Goal: Task Accomplishment & Management: Use online tool/utility

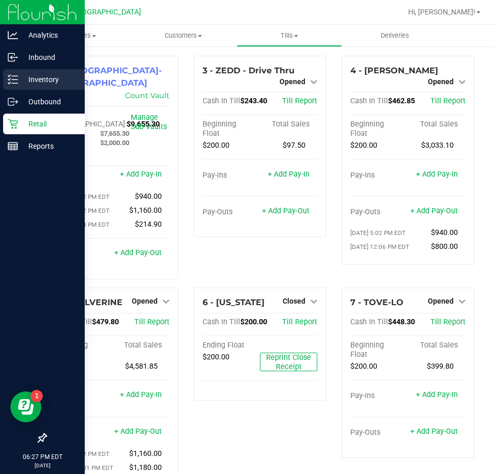
click at [27, 74] on p "Inventory" at bounding box center [49, 79] width 62 height 12
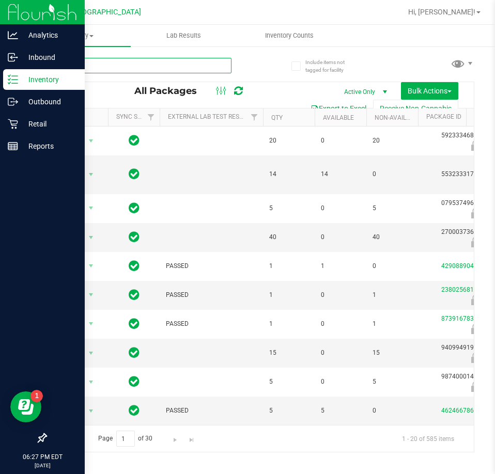
click at [108, 62] on input "text" at bounding box center [138, 65] width 186 height 15
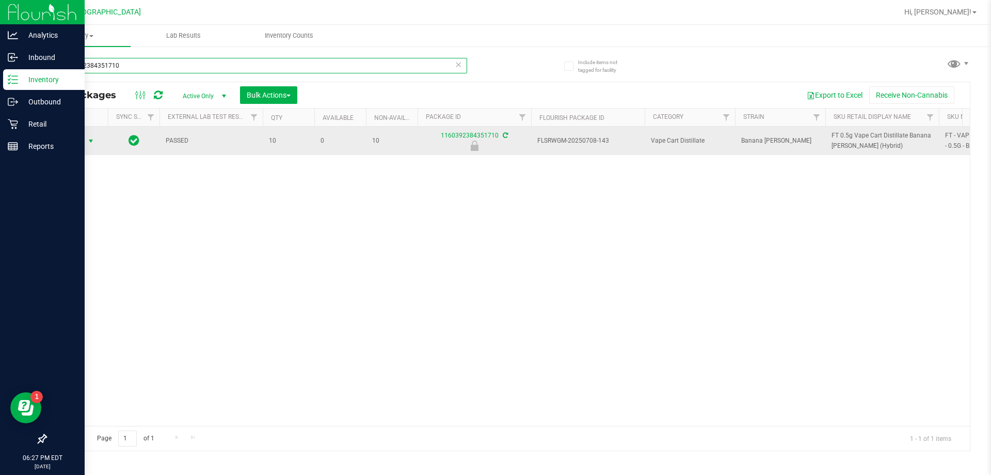
type input "1160392384351710"
click at [87, 144] on span "select" at bounding box center [91, 141] width 8 height 8
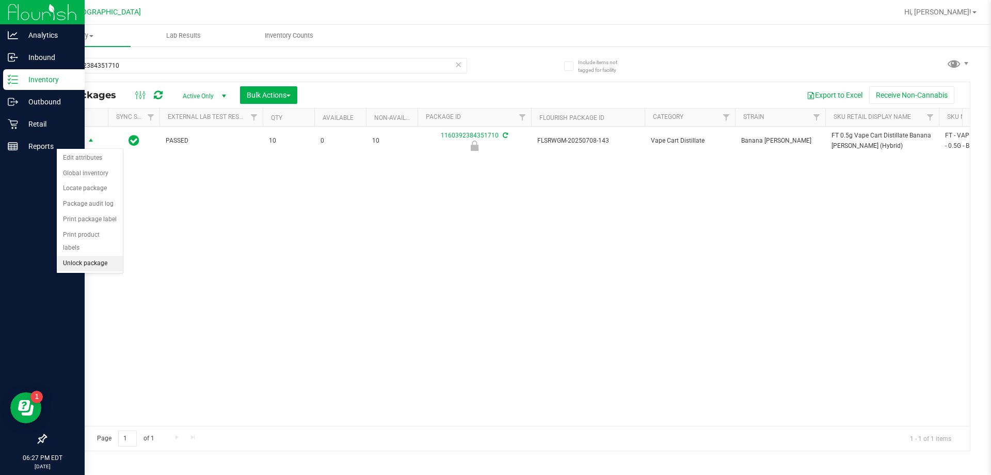
click at [98, 256] on li "Unlock package" at bounding box center [90, 263] width 66 height 15
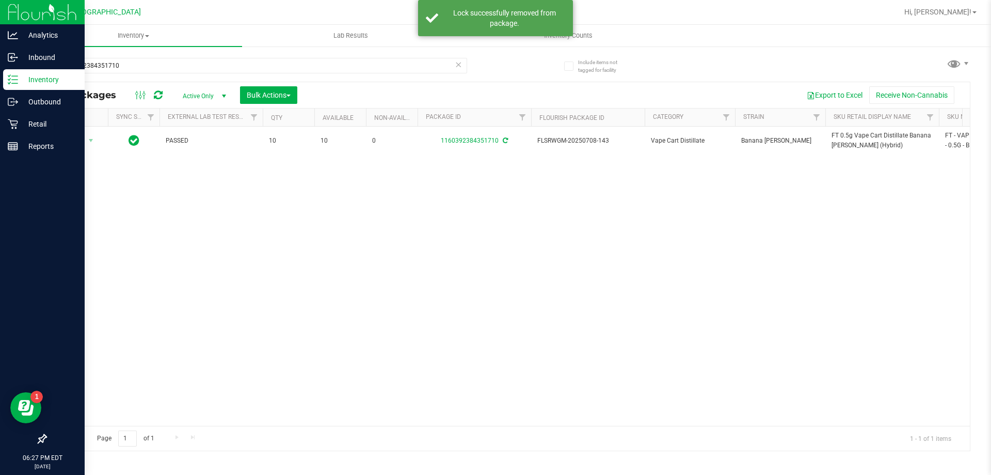
click at [494, 134] on span "FT 0.5g Vape Cart Distillate Banana [PERSON_NAME] (Hybrid)" at bounding box center [882, 141] width 101 height 20
copy tr "FT 0.5g Vape Cart Distillate Banana [PERSON_NAME] (Hybrid)"
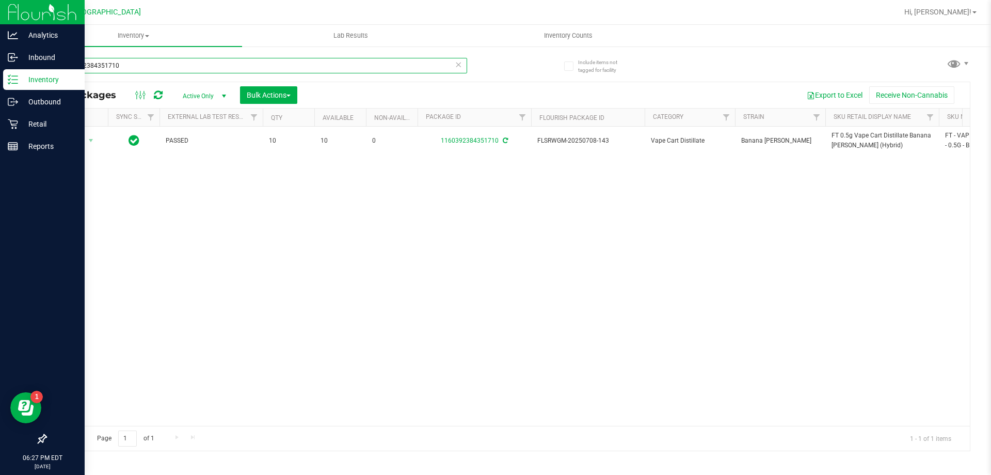
click at [123, 62] on input "1160392384351710" at bounding box center [256, 65] width 422 height 15
paste input "FT 0.5g Vape Cart Distillate Banana [PERSON_NAME] (Hybrid)"
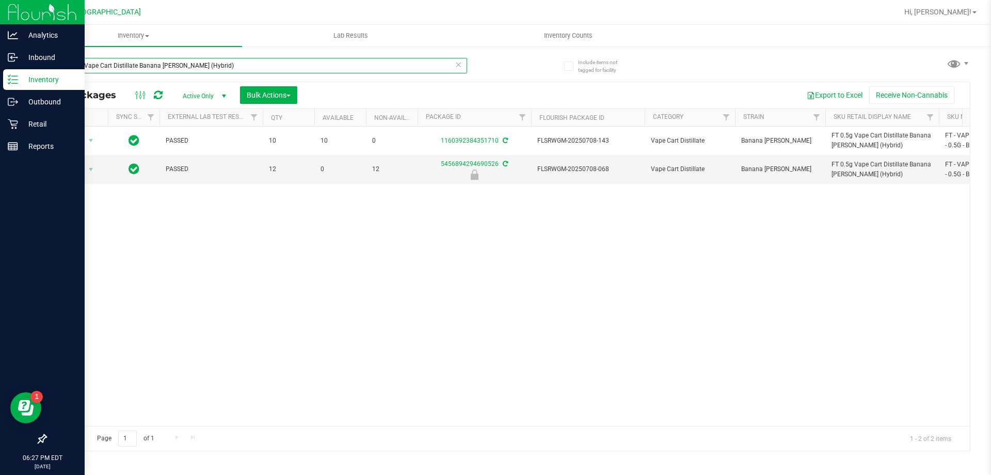
click at [206, 62] on input "FT 0.5g Vape Cart Distillate Banana [PERSON_NAME] (Hybrid)" at bounding box center [256, 65] width 422 height 15
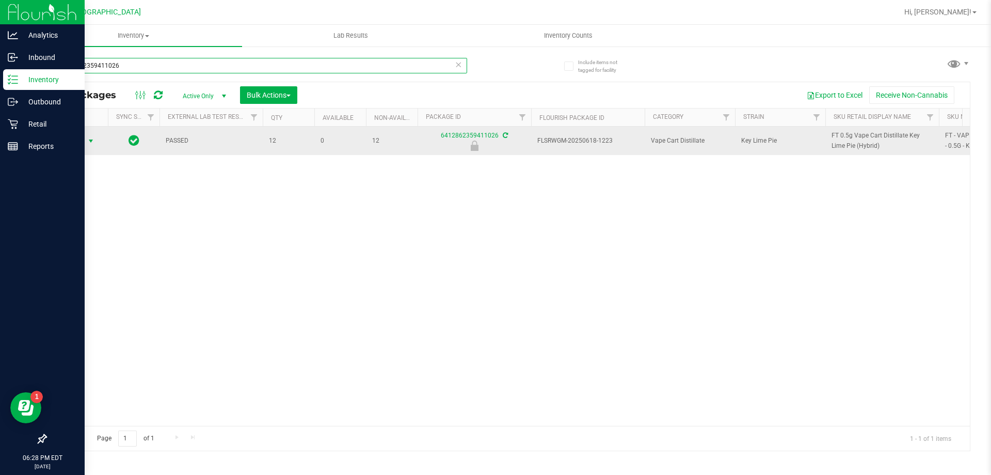
type input "6412862359411026"
click at [92, 139] on span "select" at bounding box center [91, 141] width 8 height 8
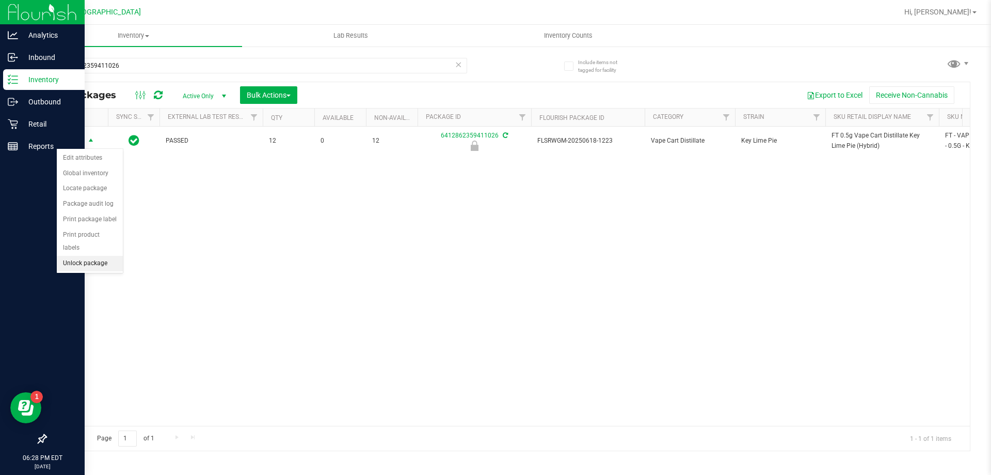
click at [77, 256] on li "Unlock package" at bounding box center [90, 263] width 66 height 15
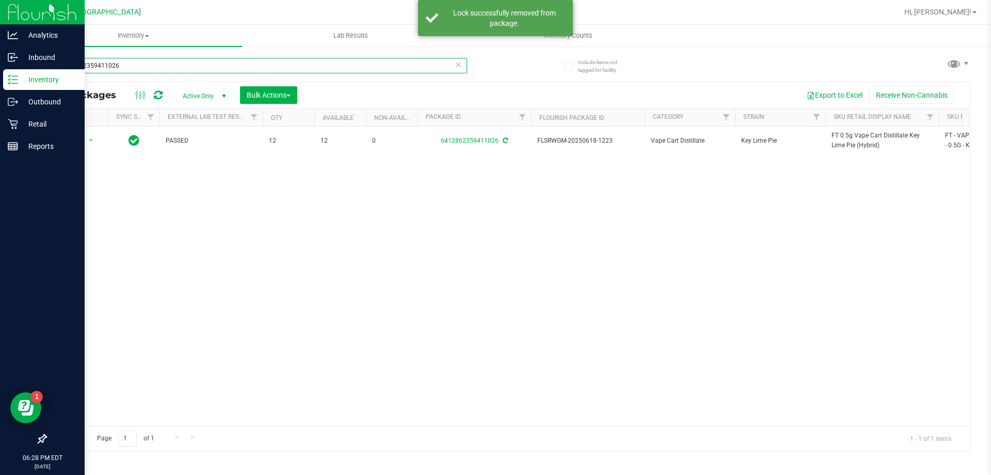
click at [135, 66] on input "6412862359411026" at bounding box center [256, 65] width 422 height 15
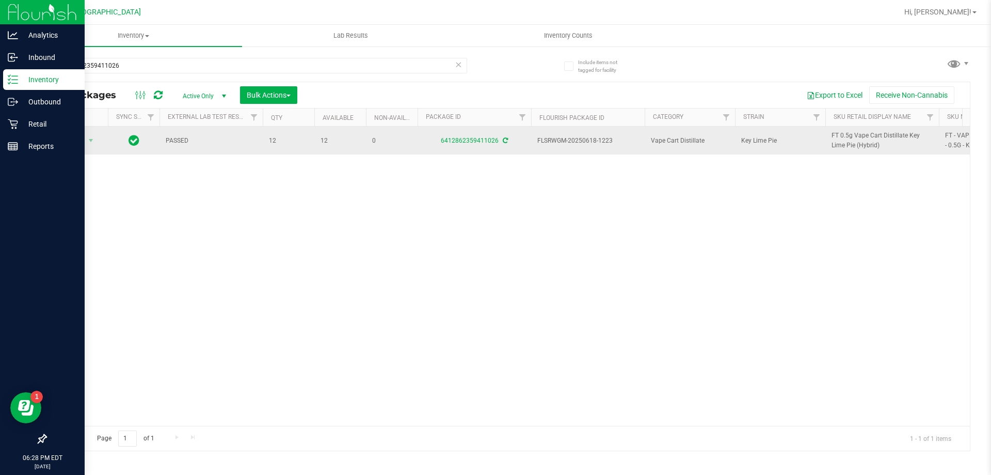
click at [494, 141] on span "FT 0.5g Vape Cart Distillate Key Lime Pie (Hybrid)" at bounding box center [882, 141] width 101 height 20
copy tr "FT 0.5g Vape Cart Distillate Key Lime Pie (Hybrid)"
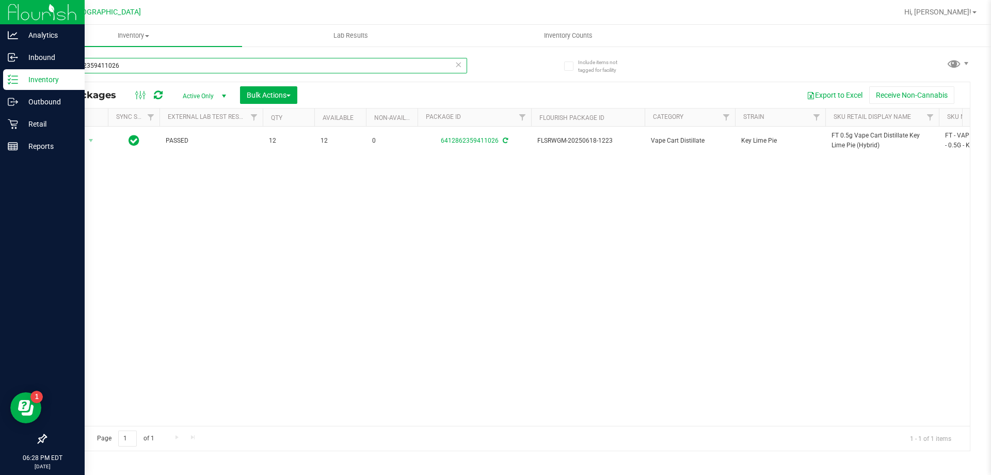
click at [130, 63] on input "6412862359411026" at bounding box center [256, 65] width 422 height 15
paste input "FT 0.5g Vape Cart Distillate Key Lime Pie (Hybrid)"
click at [214, 67] on input "FT 0.5g Vape Cart Distillate Key Lime Pie (Hybrid)" at bounding box center [256, 65] width 422 height 15
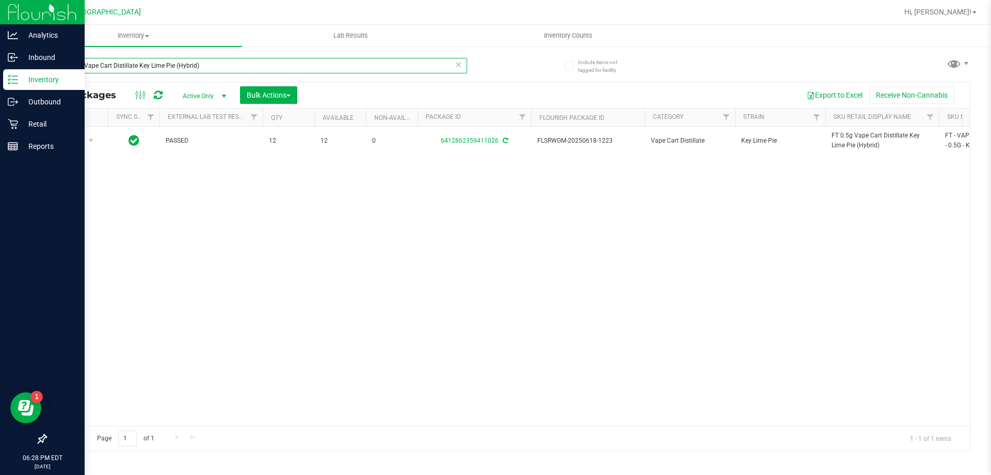
click at [214, 67] on input "FT 0.5g Vape Cart Distillate Key Lime Pie (Hybrid)" at bounding box center [256, 65] width 422 height 15
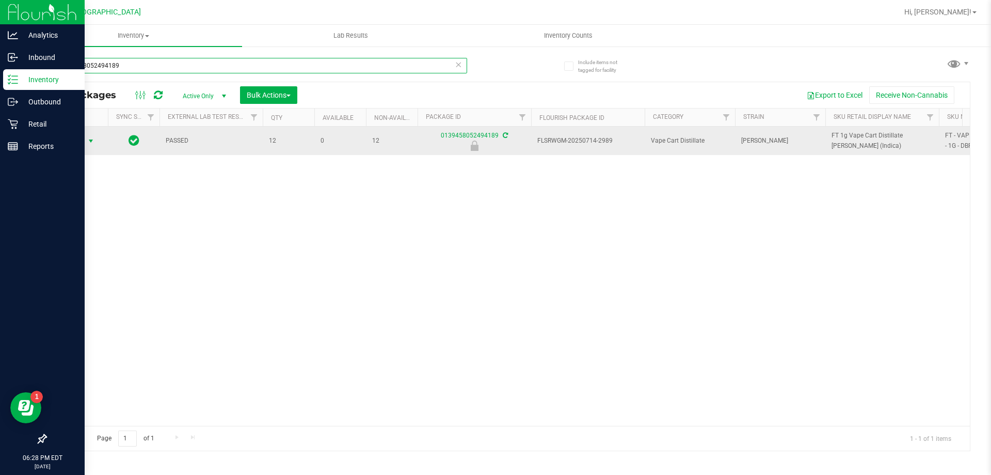
type input "0139458052494189"
click at [91, 142] on span "select" at bounding box center [91, 141] width 8 height 8
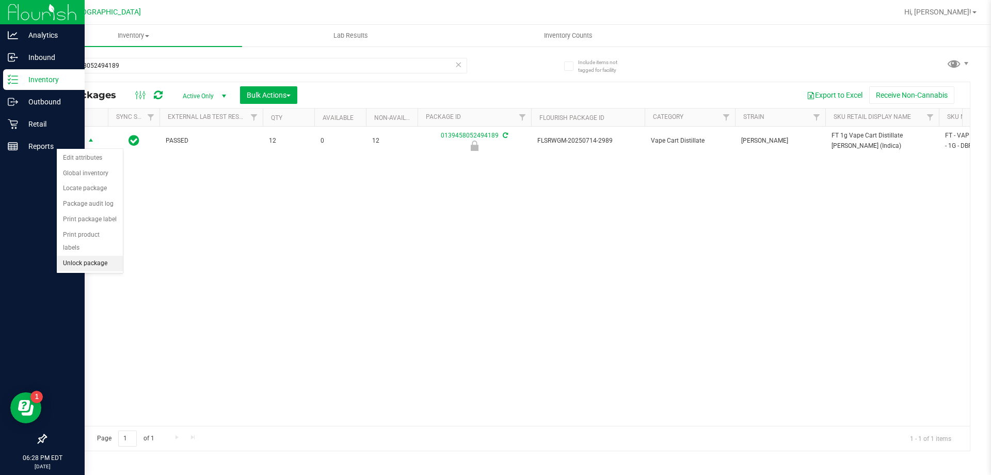
click at [90, 256] on li "Unlock package" at bounding box center [90, 263] width 66 height 15
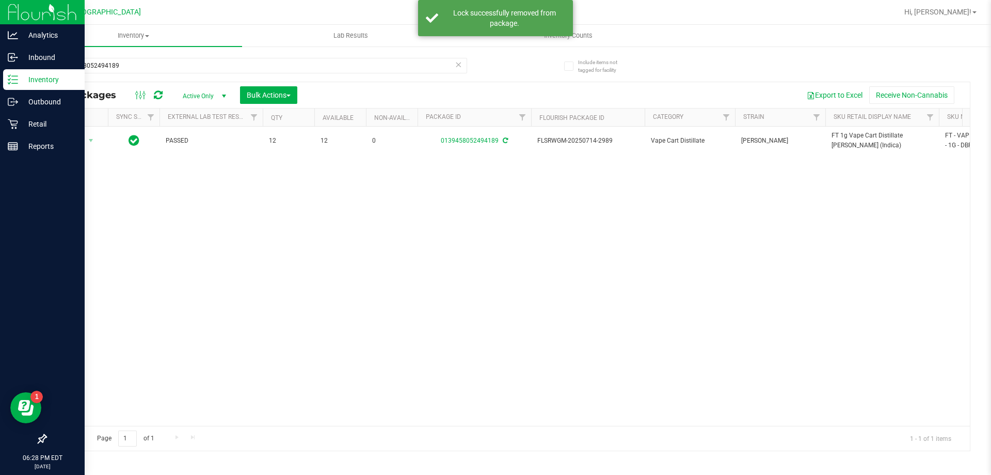
click at [494, 134] on span "FT 1g Vape Cart Distillate [PERSON_NAME] (Indica)" at bounding box center [882, 141] width 101 height 20
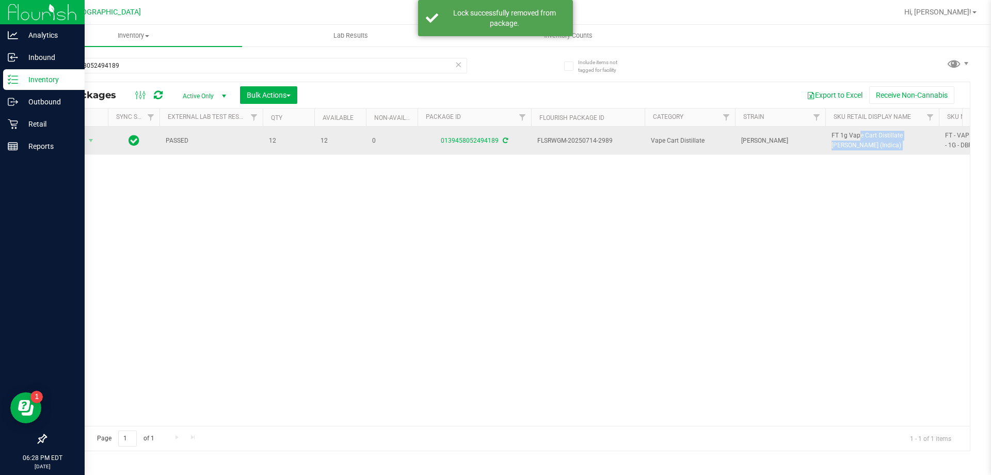
copy tr "FT 1g Vape Cart Distillate [PERSON_NAME] (Indica)"
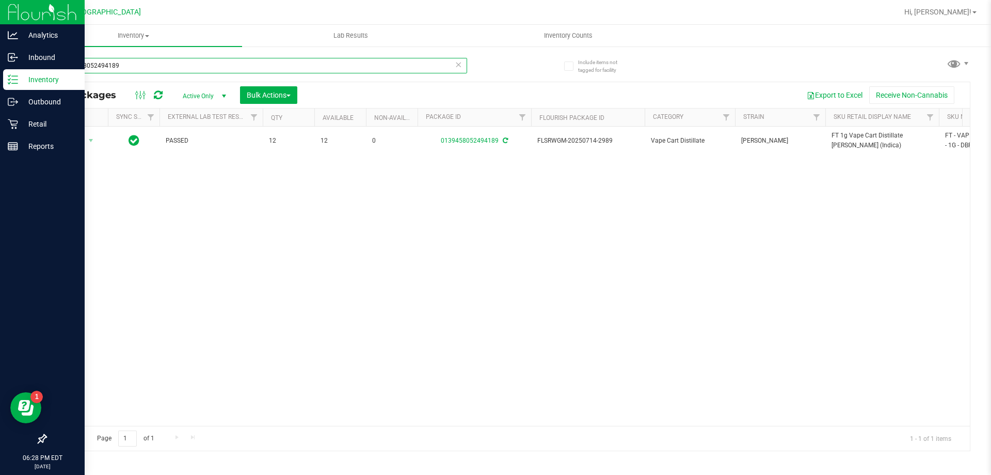
click at [147, 64] on input "0139458052494189" at bounding box center [256, 65] width 422 height 15
paste input "FT 1g Vape Cart Distillate [PERSON_NAME] (Indica)"
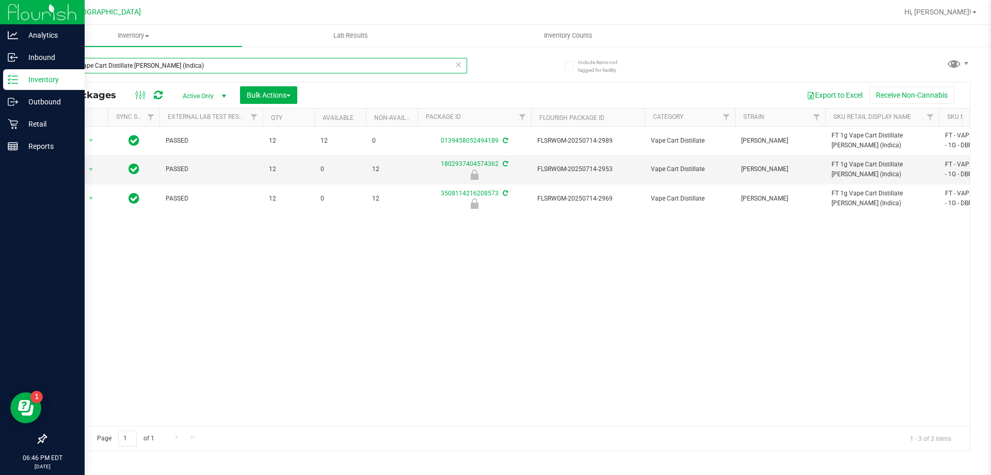
click at [197, 67] on input "FT 1g Vape Cart Distillate [PERSON_NAME] (Indica)" at bounding box center [256, 65] width 422 height 15
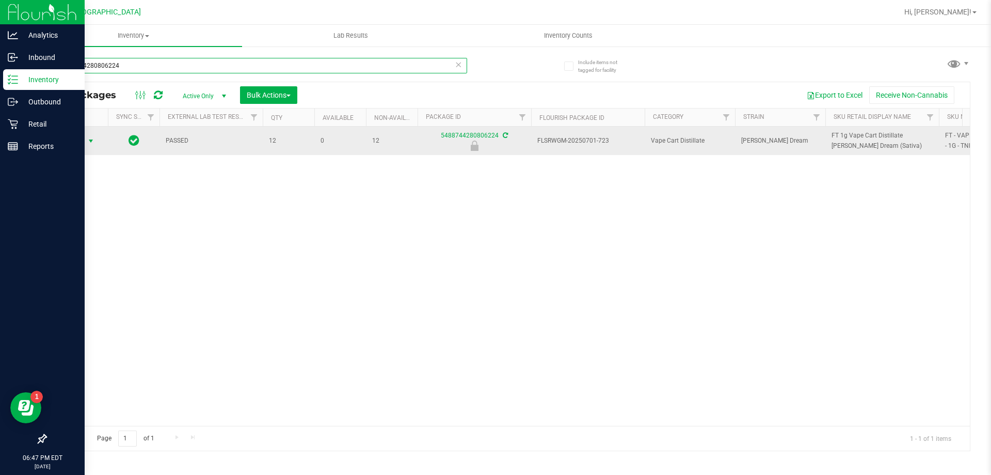
type input "5488744280806224"
click at [93, 143] on span "select" at bounding box center [91, 141] width 8 height 8
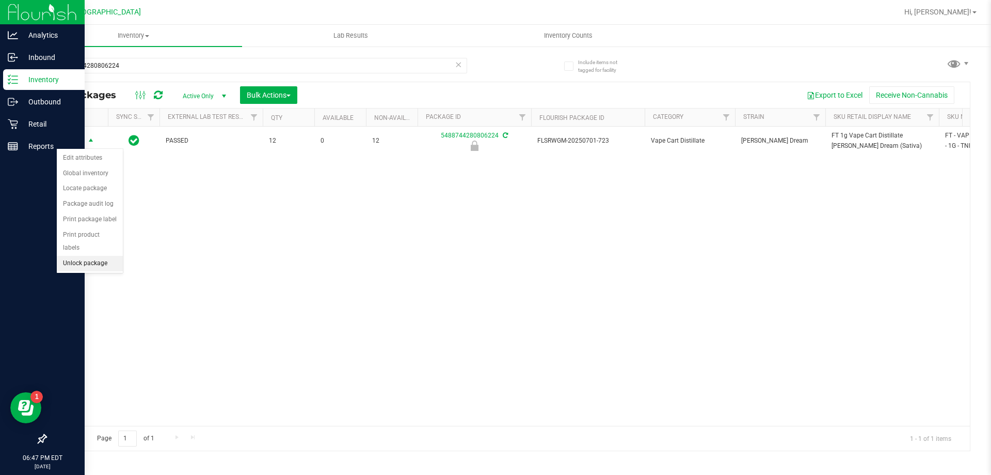
click at [92, 256] on li "Unlock package" at bounding box center [90, 263] width 66 height 15
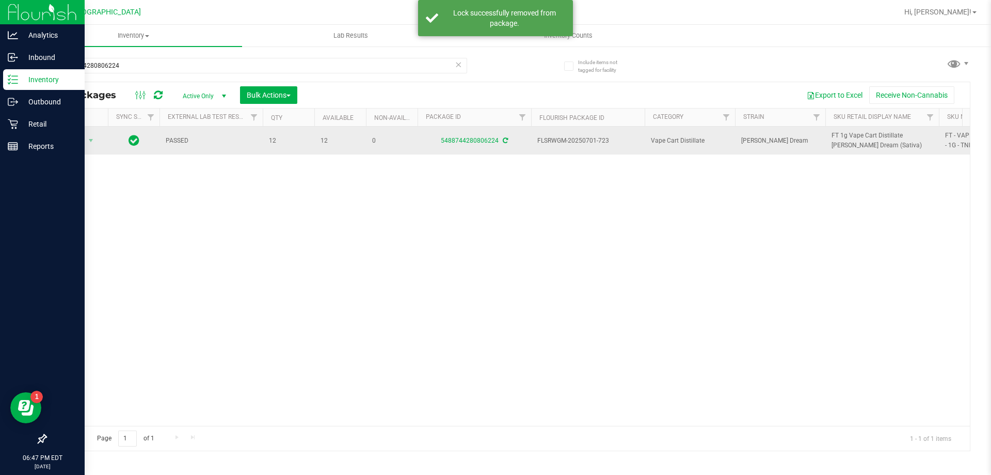
click at [494, 135] on span "FT 1g Vape Cart Distillate [PERSON_NAME] Dream (Sativa)" at bounding box center [882, 141] width 101 height 20
copy tr "FT 1g Vape Cart Distillate [PERSON_NAME] Dream (Sativa)"
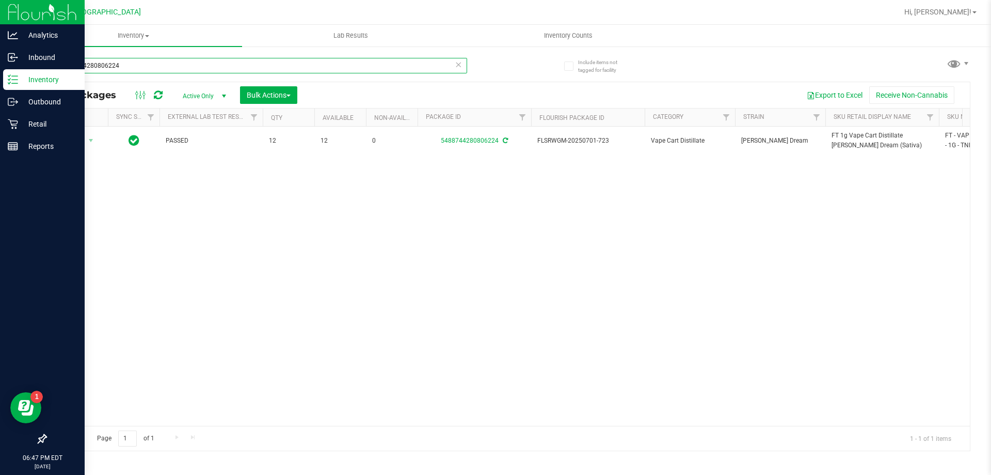
click at [134, 65] on input "5488744280806224" at bounding box center [256, 65] width 422 height 15
paste input "FT 1g Vape Cart Distillate [PERSON_NAME] Dream (Sativa)"
type input "FT 1g Vape Cart Distillate [PERSON_NAME] Dream (Sativa)"
